Goal: Find specific page/section: Find specific page/section

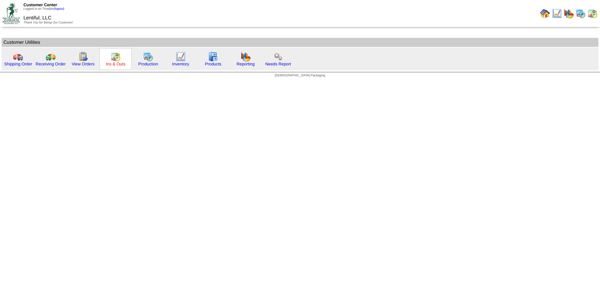
click at [112, 62] on link "Ins & Outs" at bounding box center [115, 64] width 19 height 5
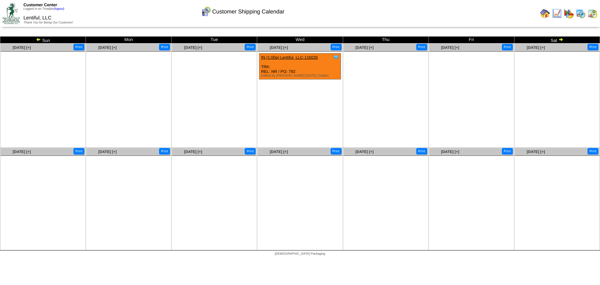
click at [578, 10] on img at bounding box center [581, 13] width 10 height 10
